Goal: Check status: Check status

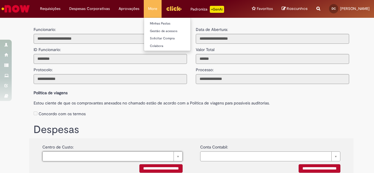
scroll to position [88, 0]
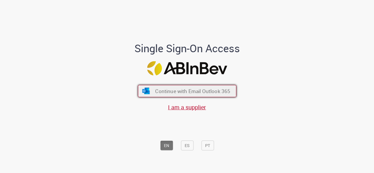
click at [164, 94] on span "Continue with Email Outlook 365" at bounding box center [192, 91] width 75 height 7
